Goal: Information Seeking & Learning: Learn about a topic

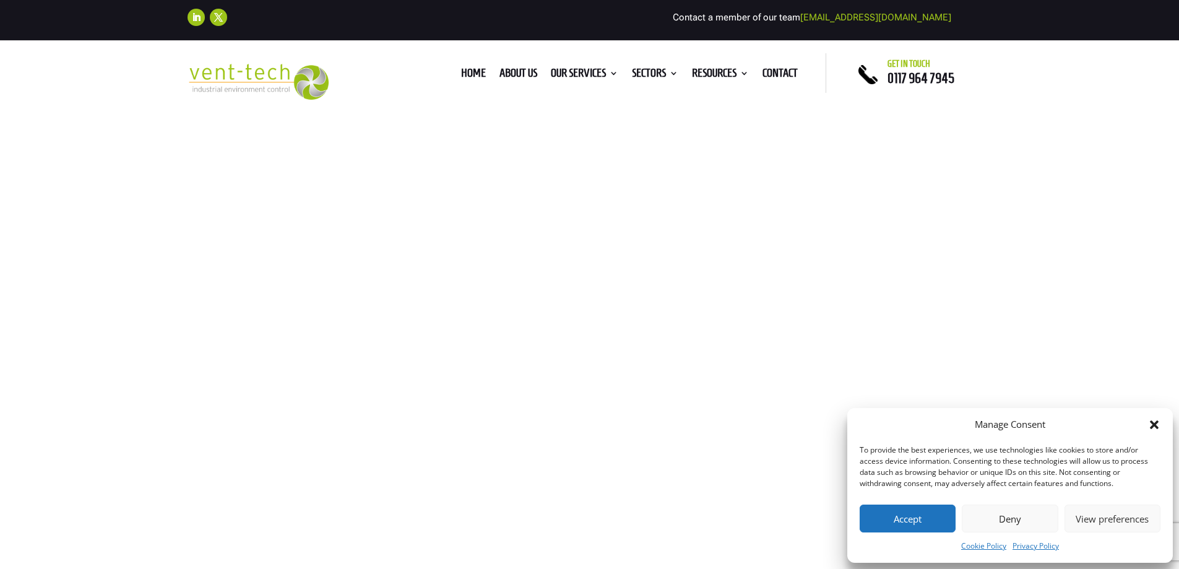
click at [1154, 424] on icon "Close dialog" at bounding box center [1154, 424] width 9 height 9
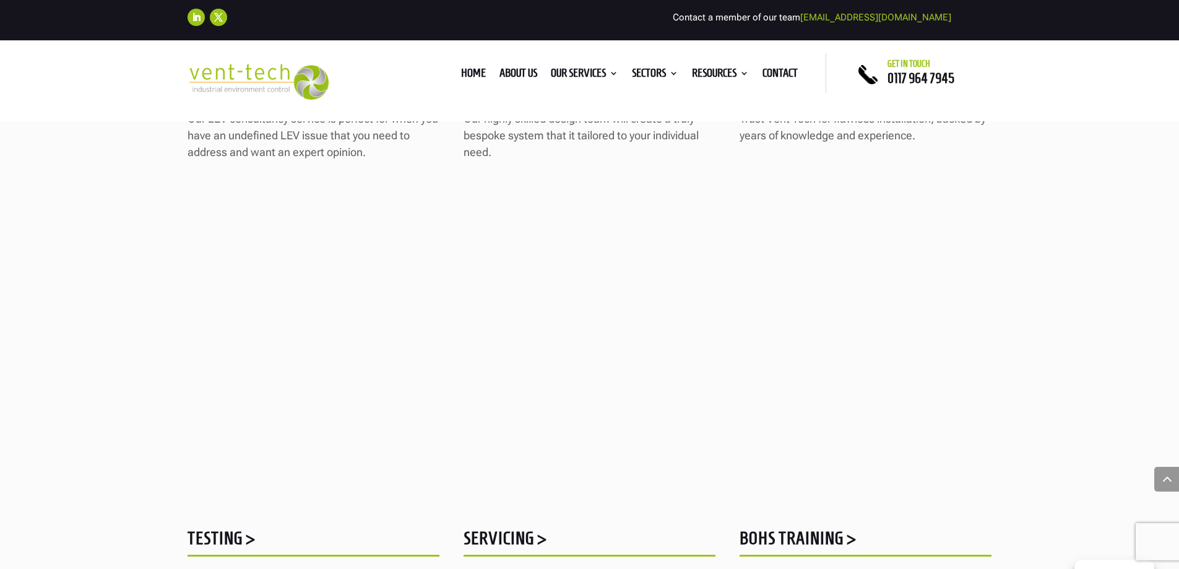
scroll to position [1362, 0]
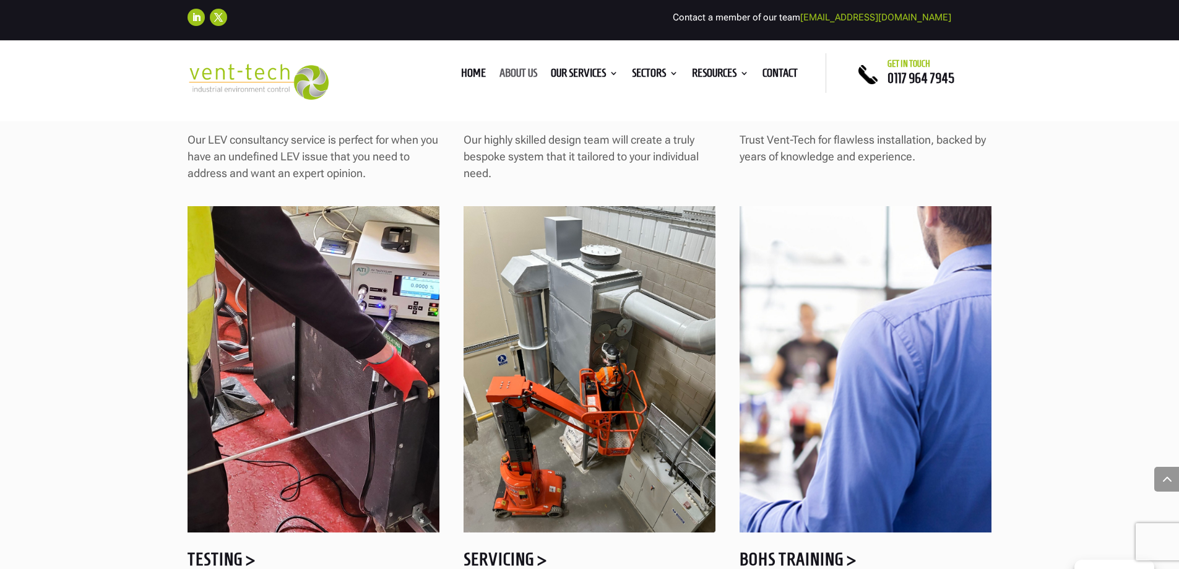
click at [508, 69] on link "About us" at bounding box center [519, 76] width 38 height 14
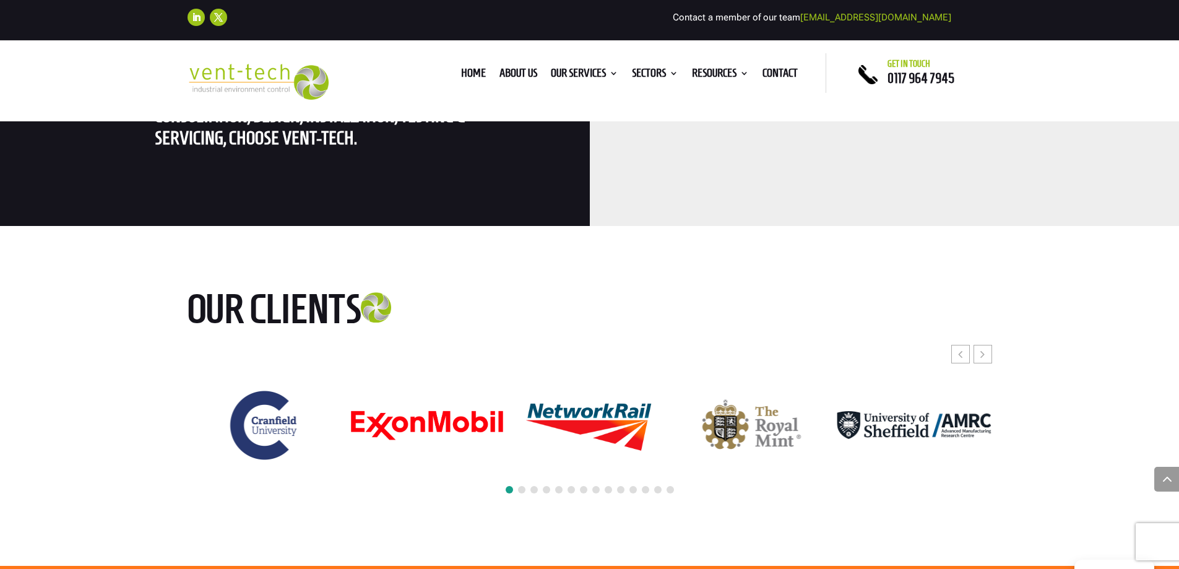
scroll to position [3096, 0]
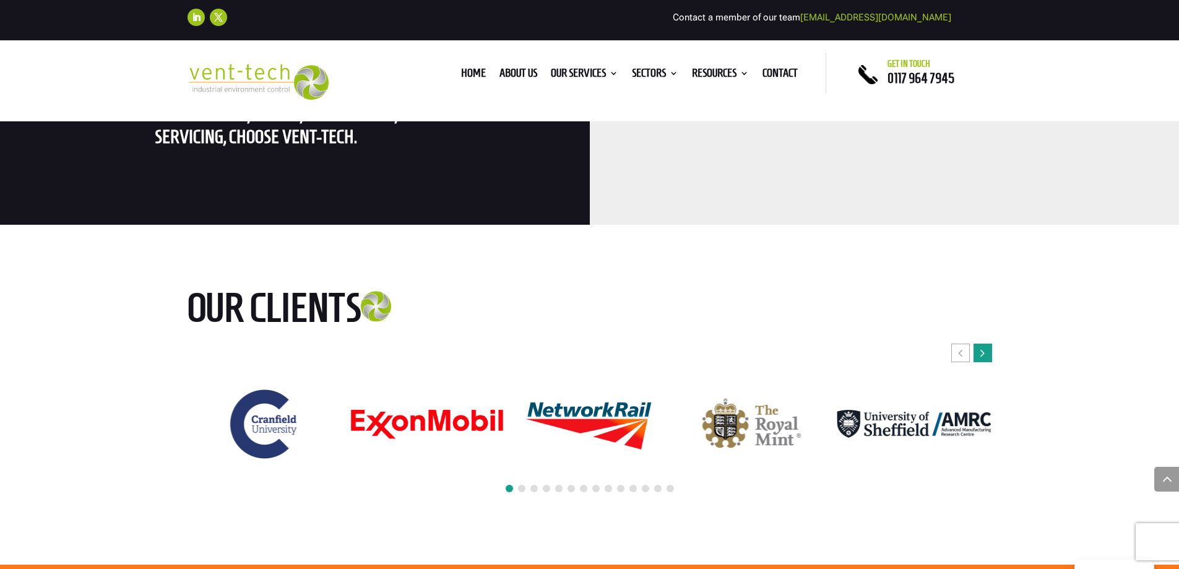
click at [986, 344] on div "Next slide" at bounding box center [983, 353] width 19 height 19
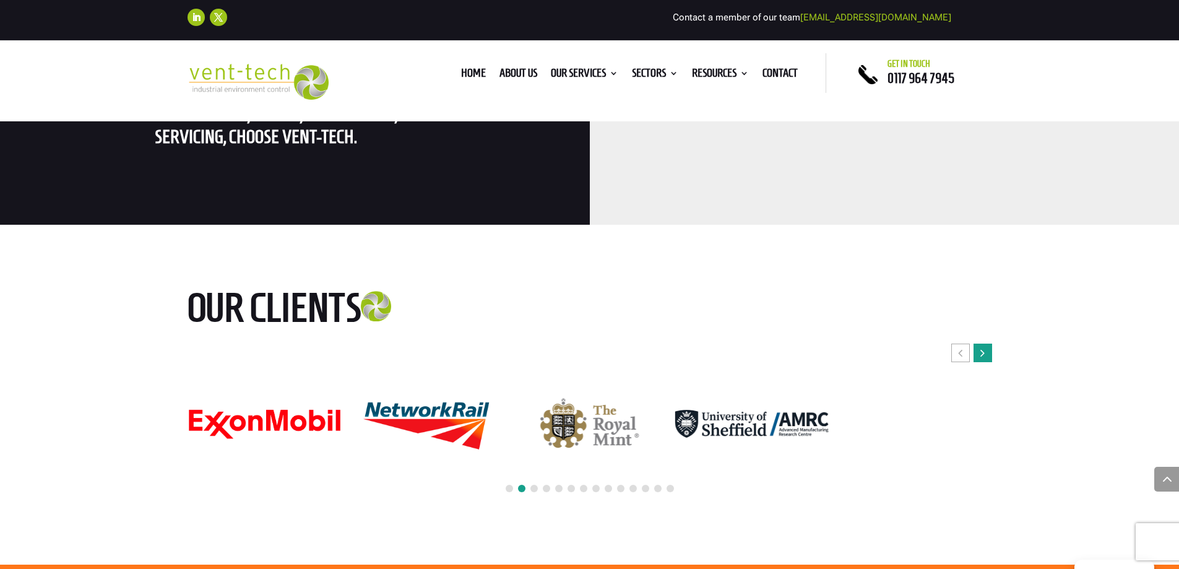
click at [986, 344] on div "Next slide" at bounding box center [983, 353] width 19 height 19
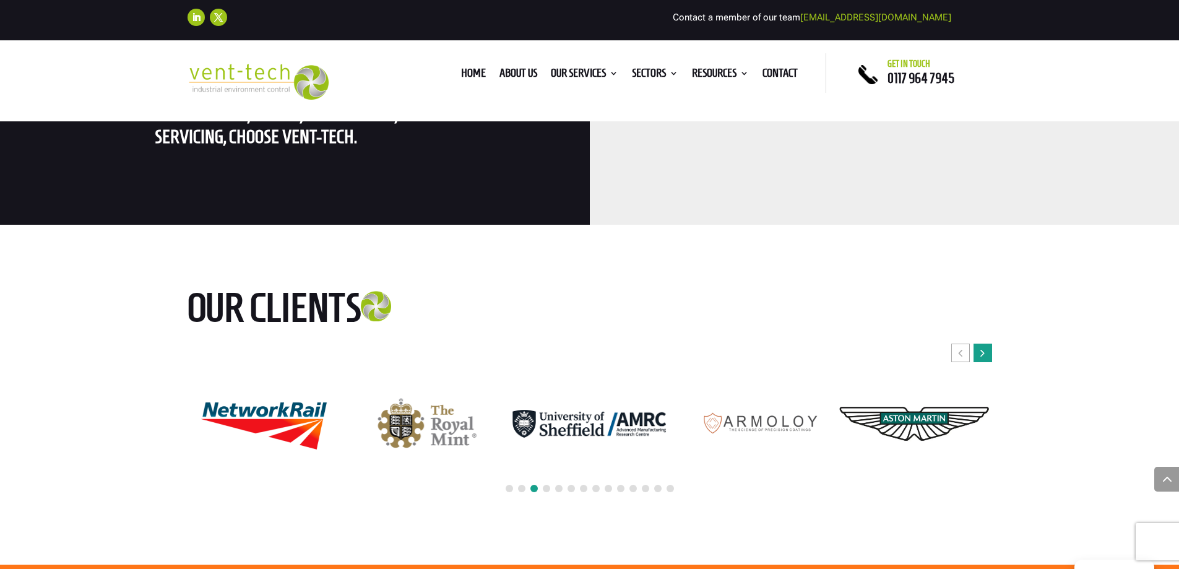
click at [986, 344] on div "Next slide" at bounding box center [983, 353] width 19 height 19
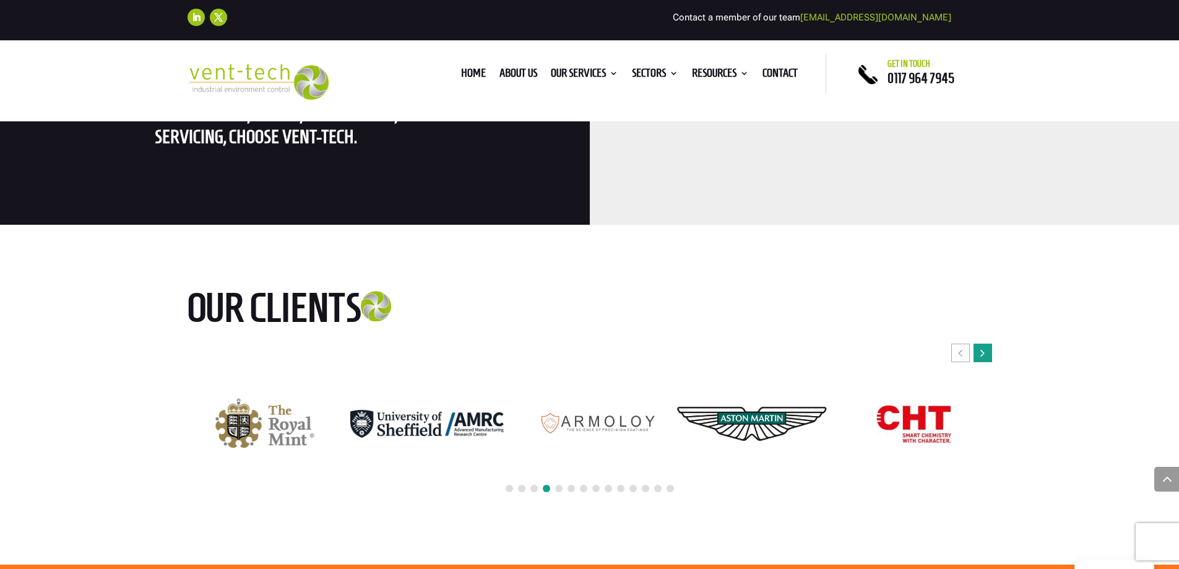
click at [986, 344] on div "Next slide" at bounding box center [983, 353] width 19 height 19
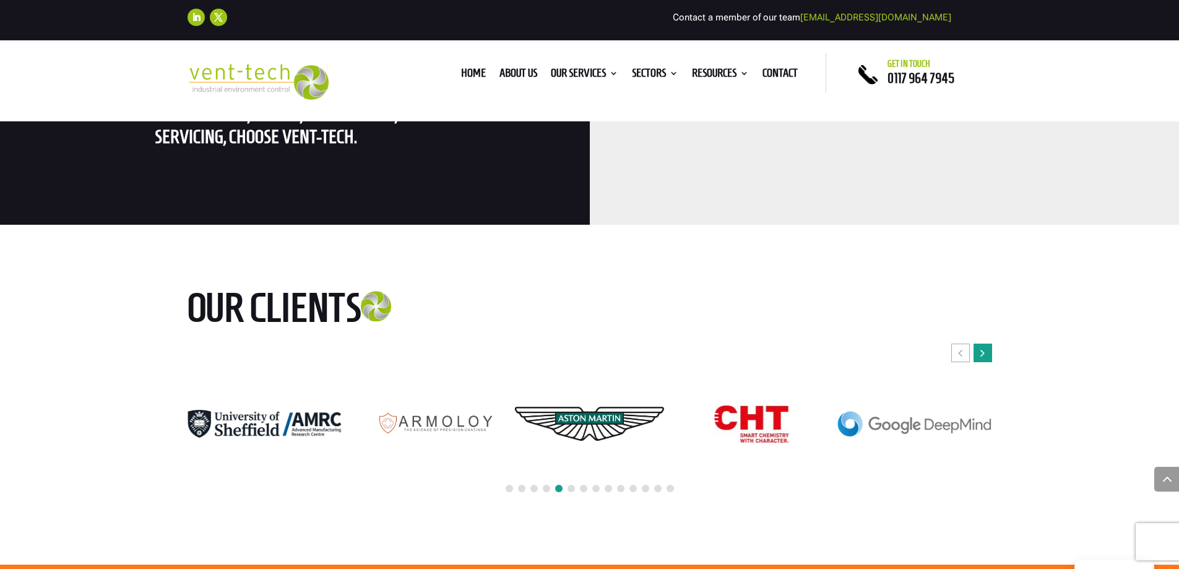
click at [986, 344] on div "Next slide" at bounding box center [983, 353] width 19 height 19
click at [981, 347] on icon "Next slide" at bounding box center [983, 353] width 4 height 12
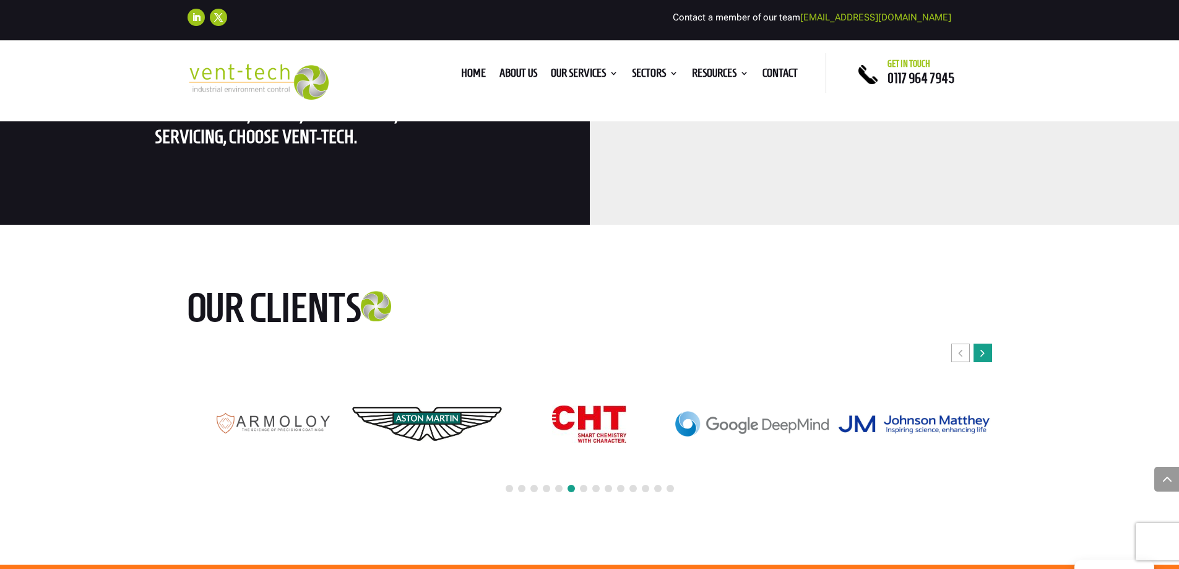
click at [981, 347] on icon "Next slide" at bounding box center [983, 353] width 4 height 12
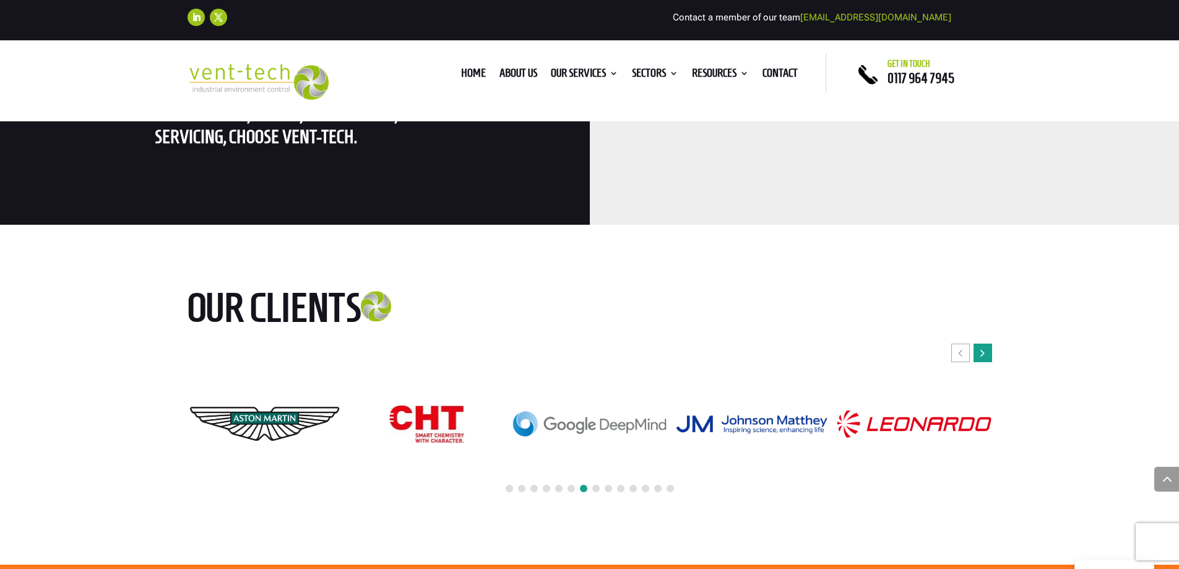
click at [981, 347] on icon "Next slide" at bounding box center [983, 353] width 4 height 12
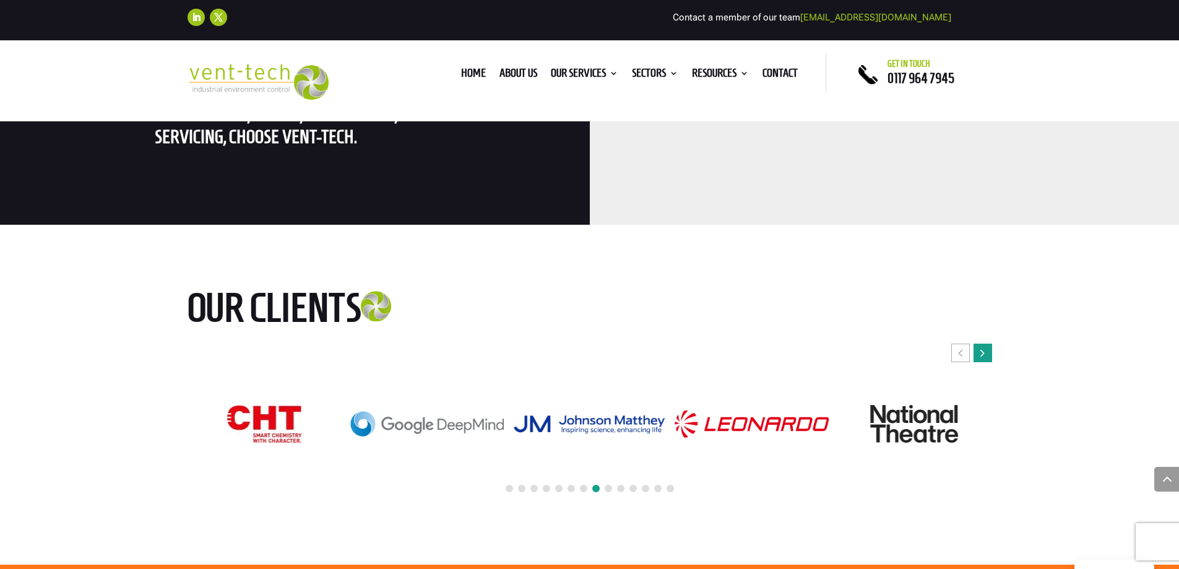
click at [981, 347] on icon "Next slide" at bounding box center [983, 353] width 4 height 12
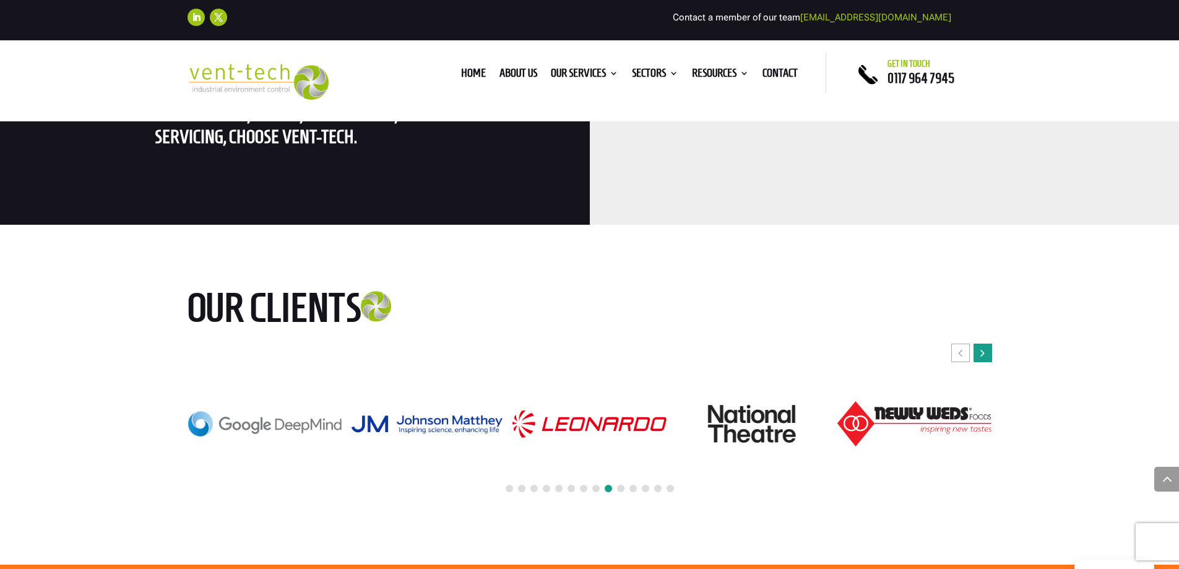
click at [981, 347] on icon "Next slide" at bounding box center [983, 353] width 4 height 12
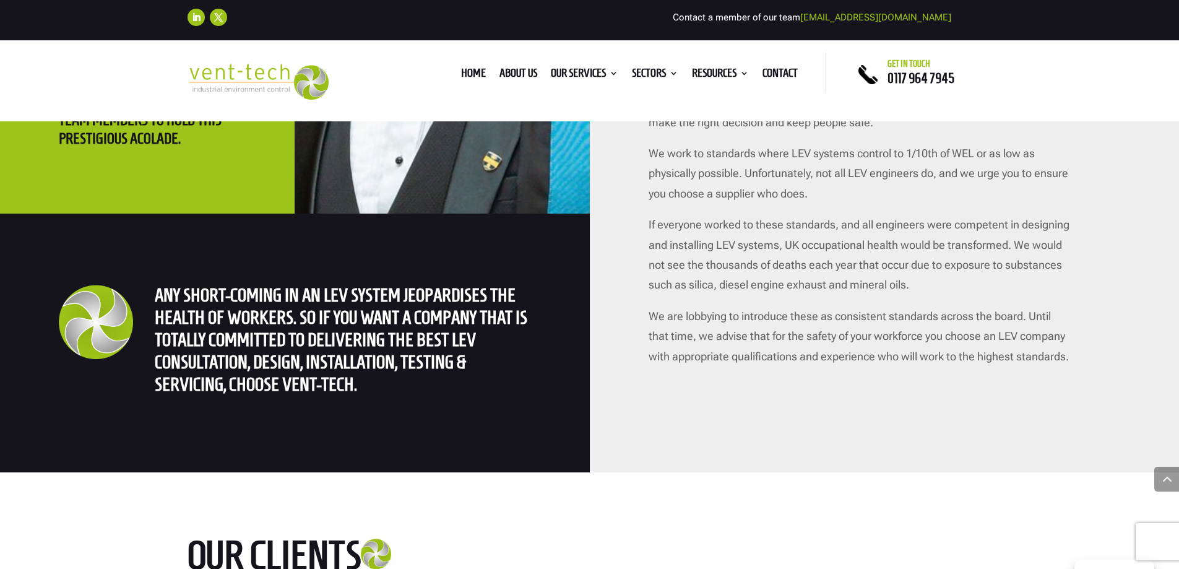
scroll to position [2662, 0]
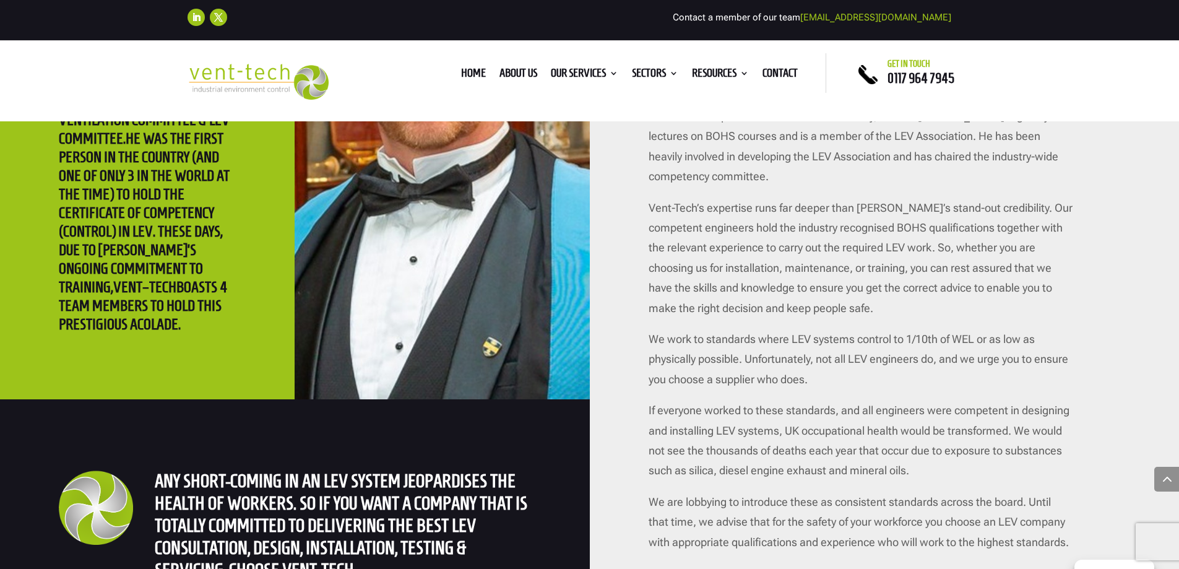
click at [837, 473] on p "If everyone worked to these standards, and all engineers were competent in desi…" at bounding box center [861, 447] width 425 height 92
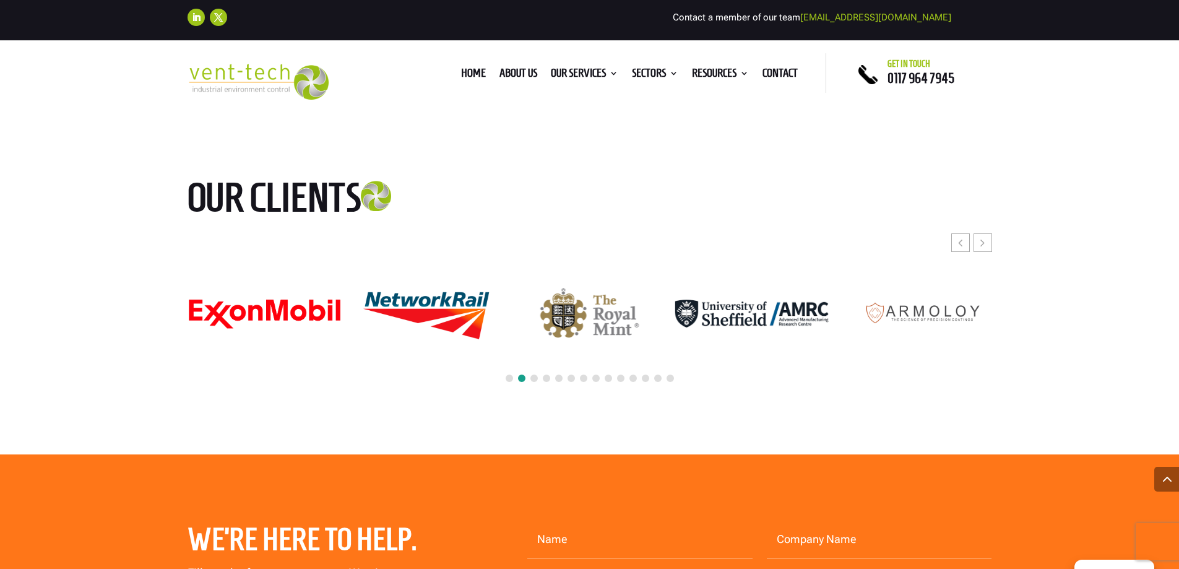
scroll to position [3220, 0]
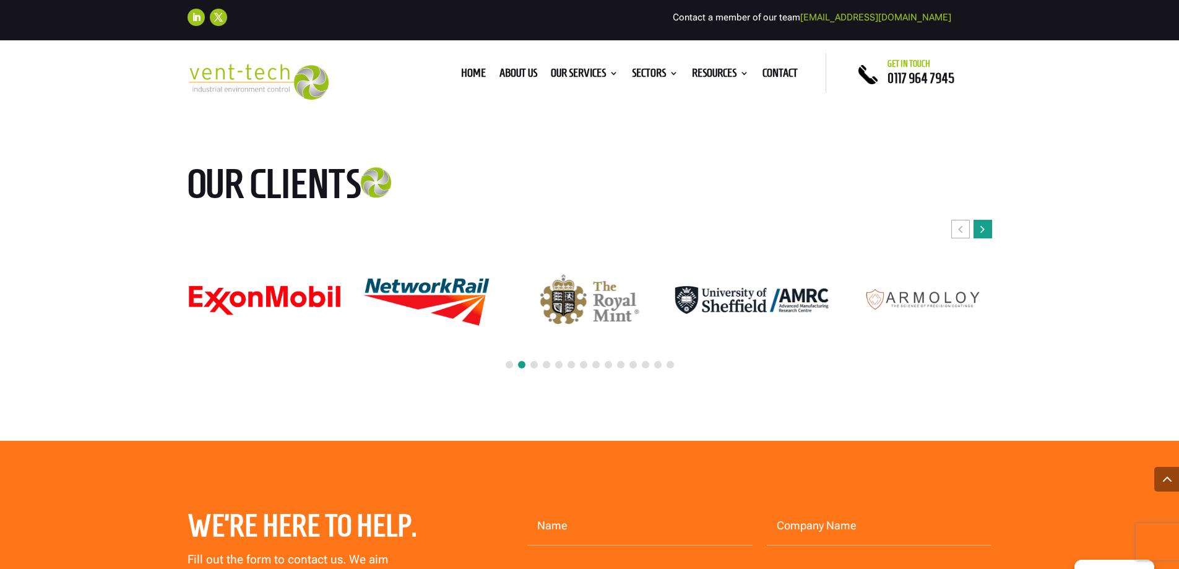
click at [983, 223] on icon "Next slide" at bounding box center [983, 229] width 4 height 12
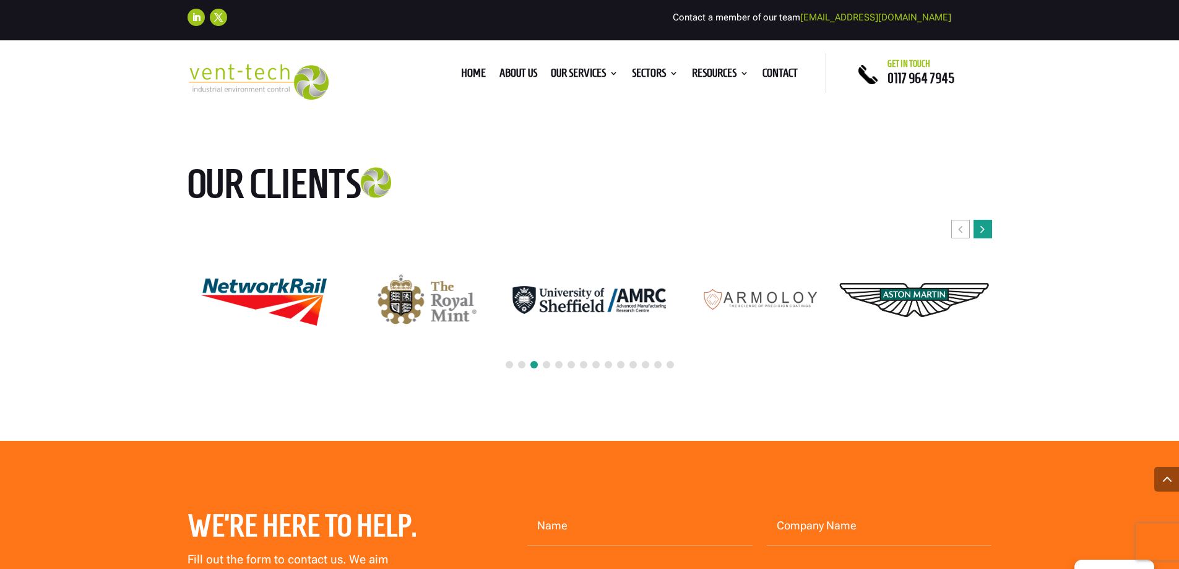
click at [983, 223] on icon "Next slide" at bounding box center [983, 229] width 4 height 12
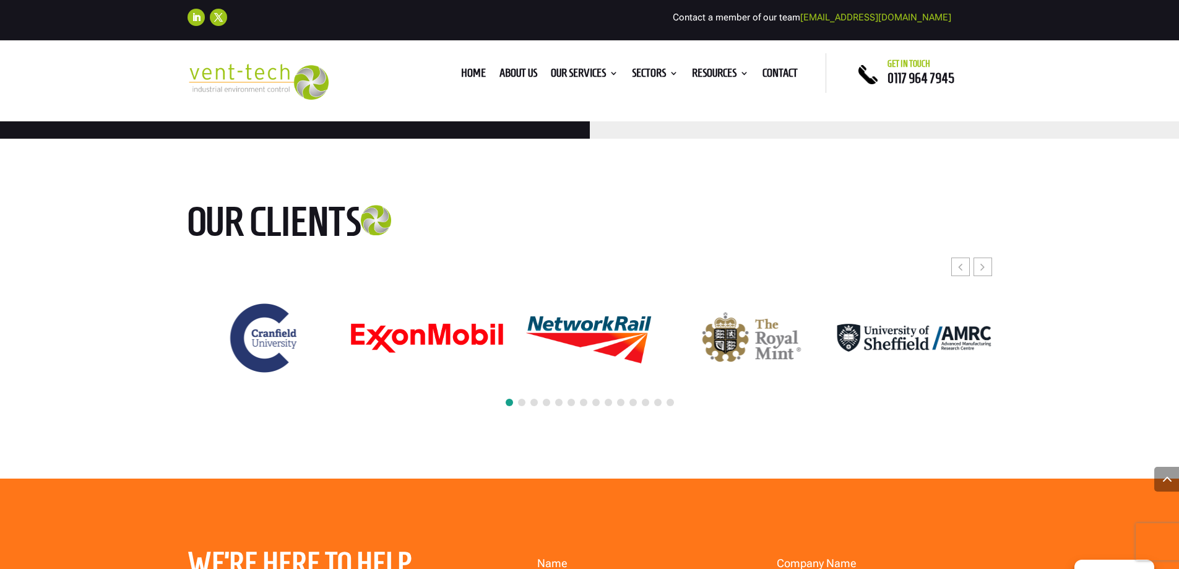
scroll to position [3096, 0]
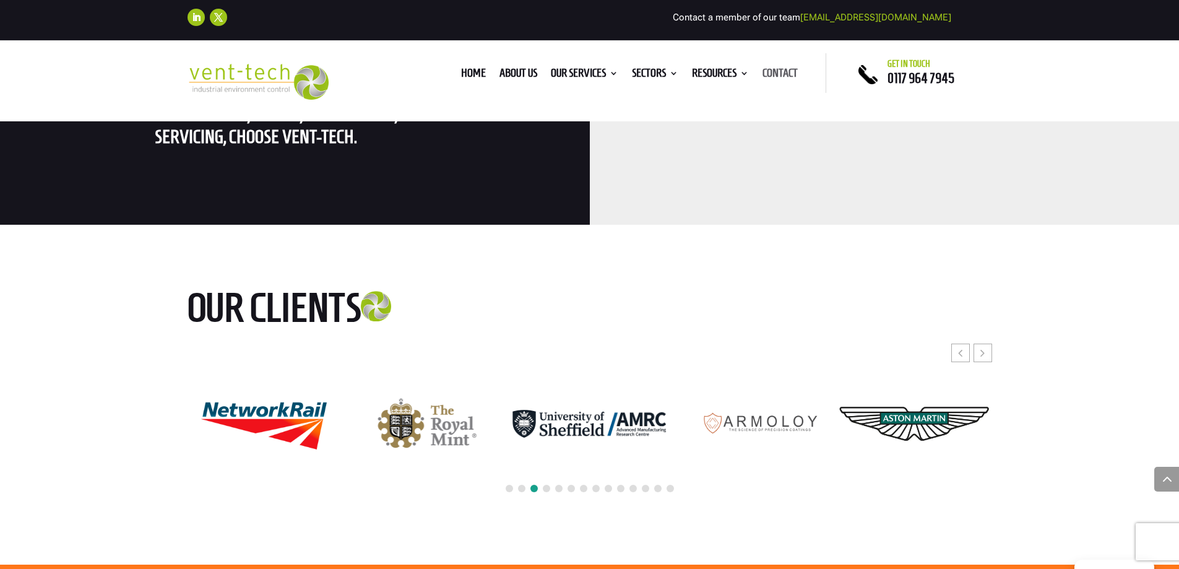
click at [784, 69] on link "Contact" at bounding box center [780, 76] width 35 height 14
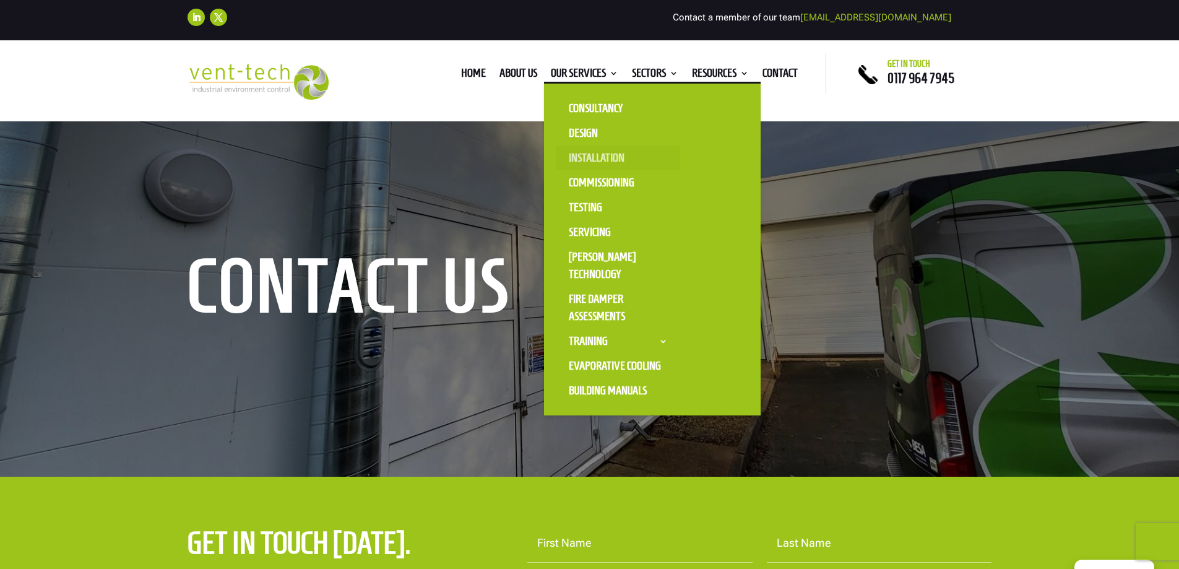
click at [598, 157] on link "Installation" at bounding box center [619, 158] width 124 height 25
